Goal: Check status: Check status

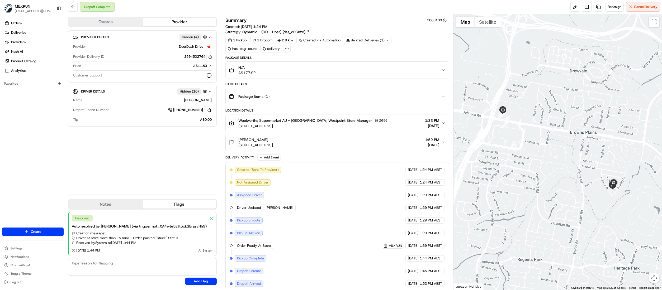
scroll to position [20, 0]
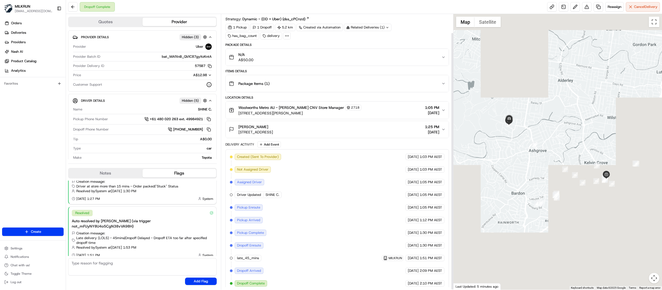
scroll to position [20, 0]
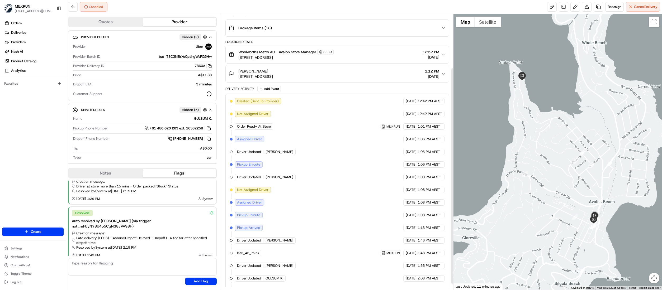
scroll to position [76, 0]
